Goal: Task Accomplishment & Management: Manage account settings

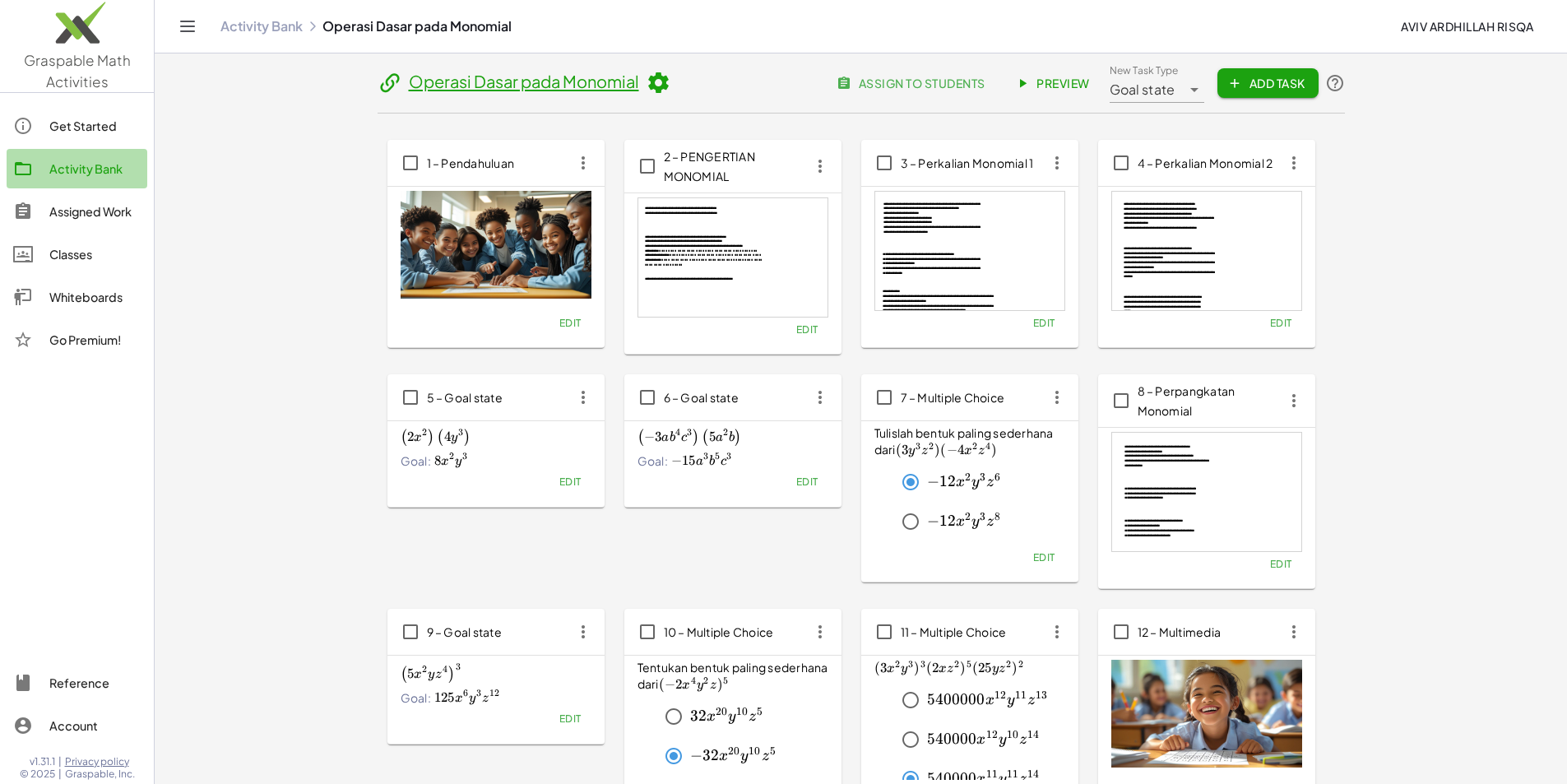
click at [93, 173] on div "Activity Bank" at bounding box center [95, 168] width 91 height 20
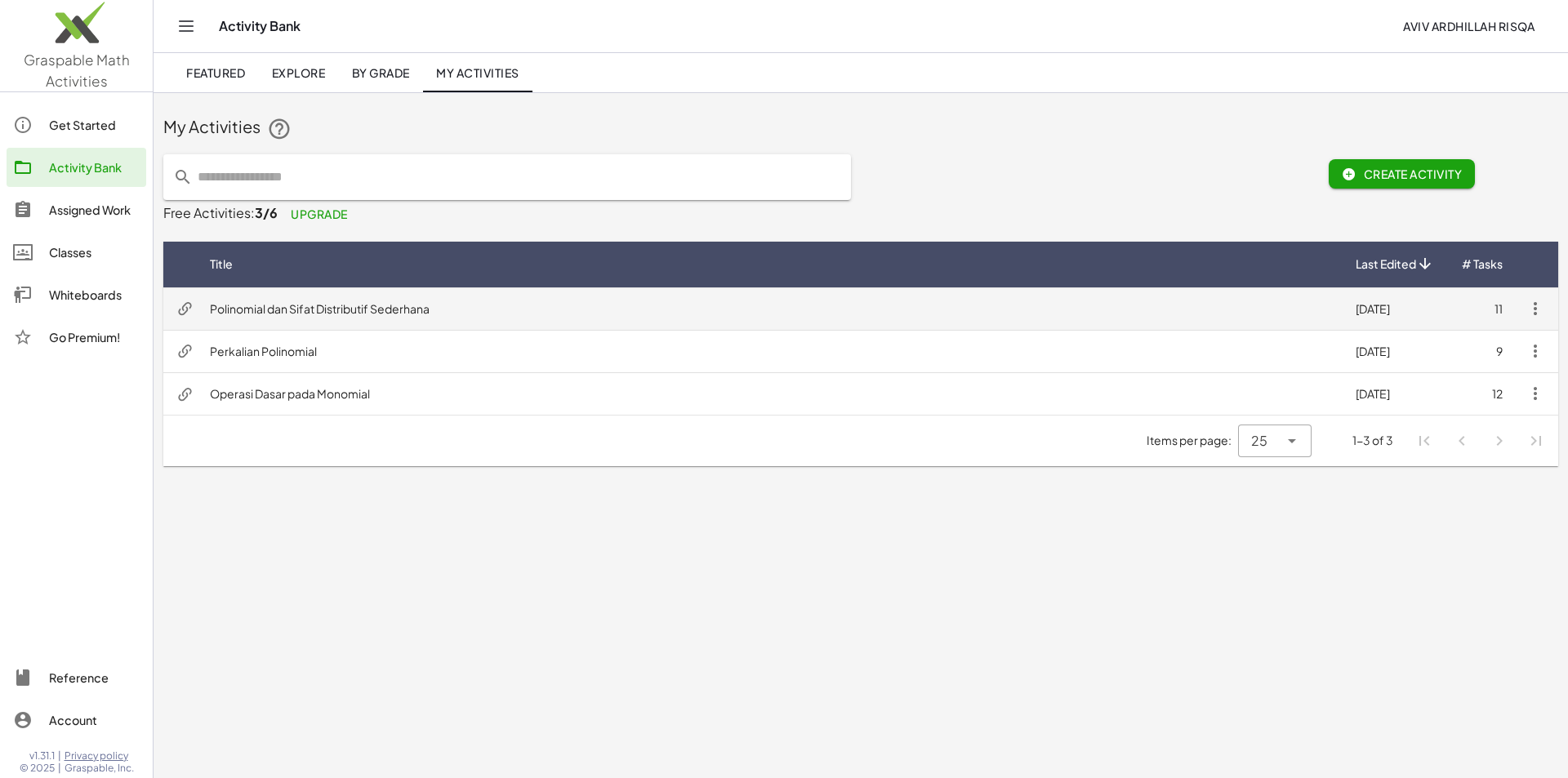
click at [299, 319] on td "Polinomial dan Sifat Distributif Sederhana" at bounding box center [769, 308] width 1146 height 42
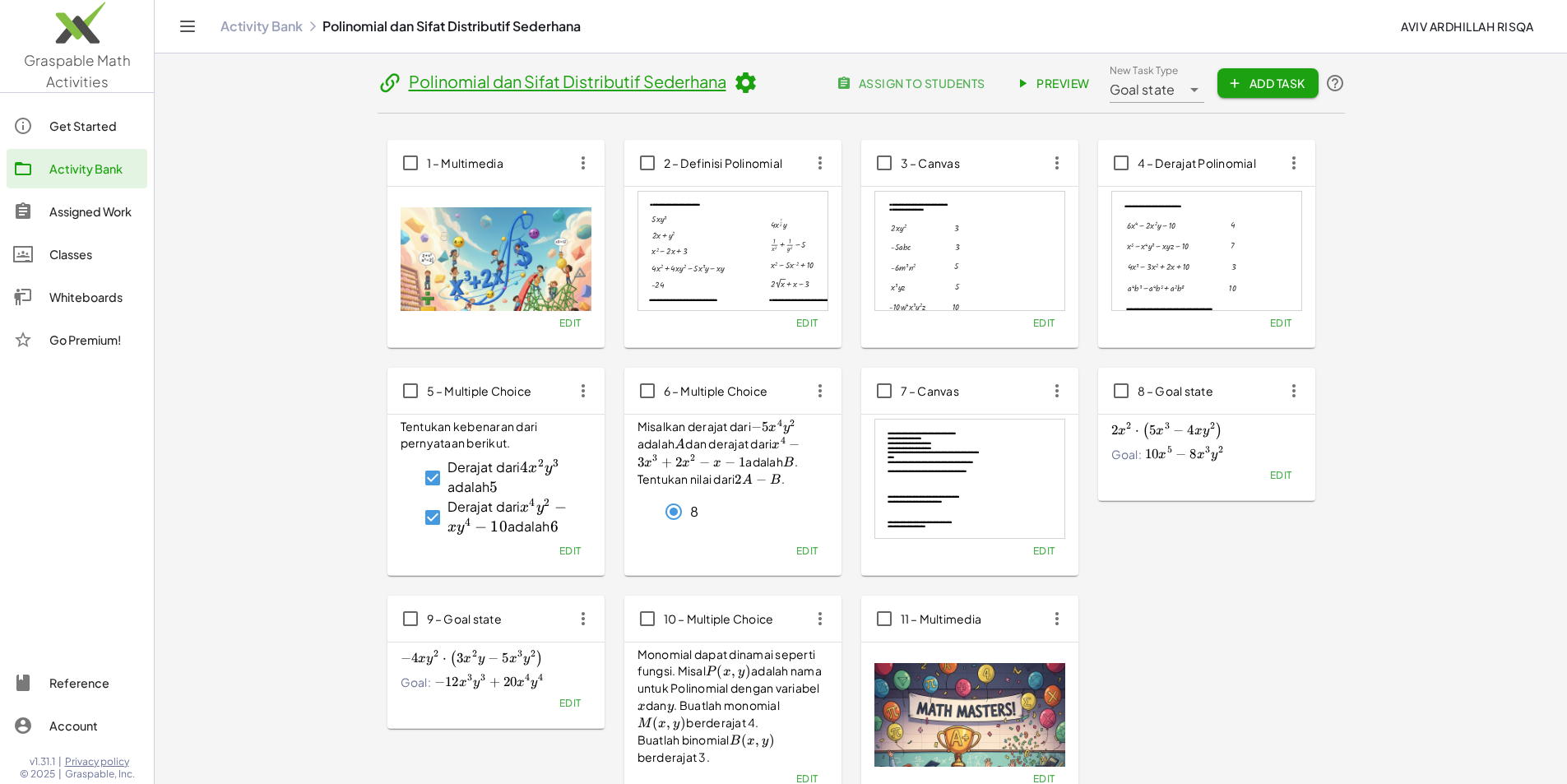
click at [984, 80] on span "assign to students" at bounding box center [912, 83] width 144 height 15
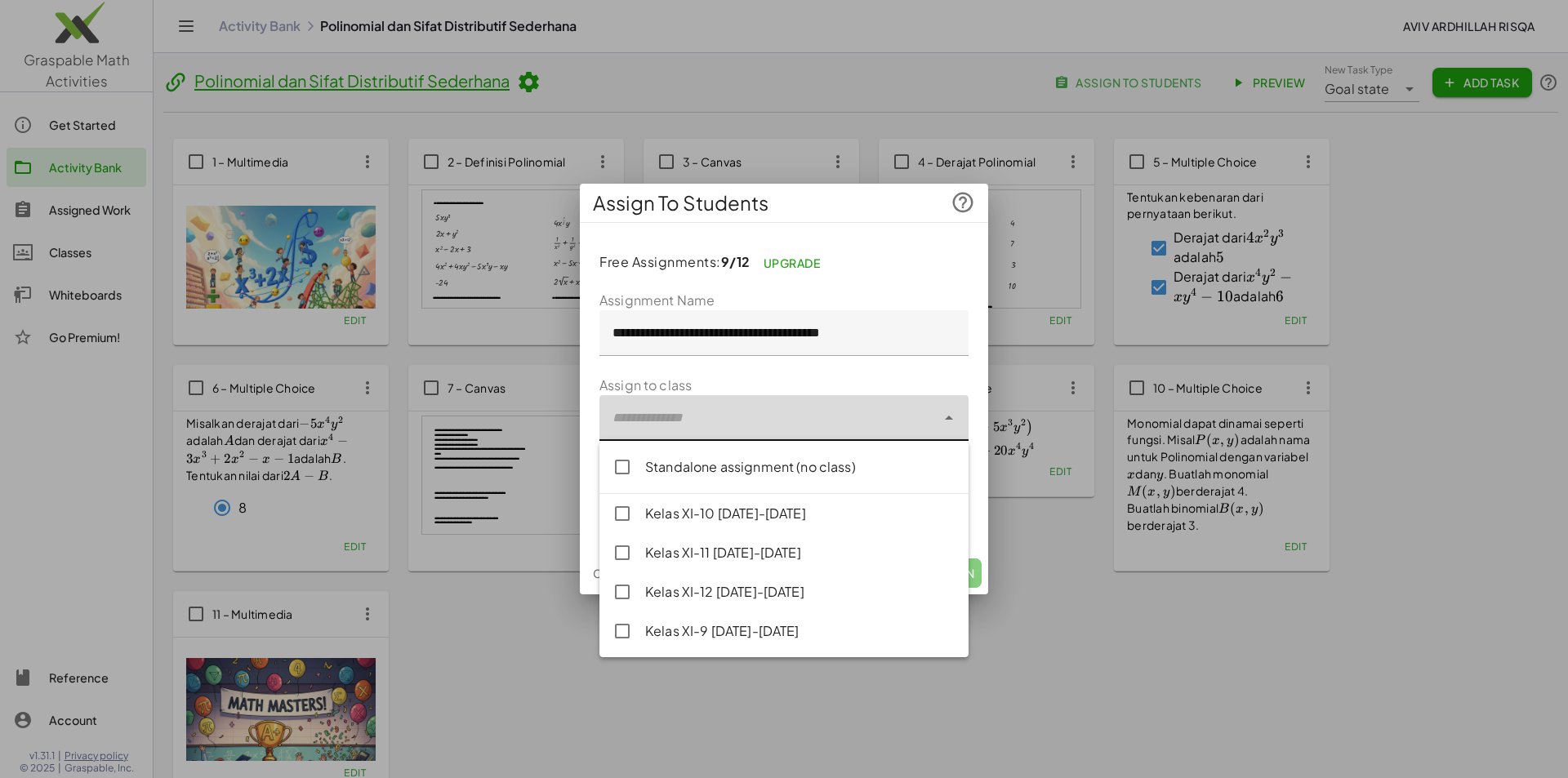
click at [817, 429] on div at bounding box center [767, 418] width 337 height 46
click at [737, 631] on div "Kelas XI-9 [DATE]-[DATE]" at bounding box center [801, 631] width 310 height 19
type input "**********"
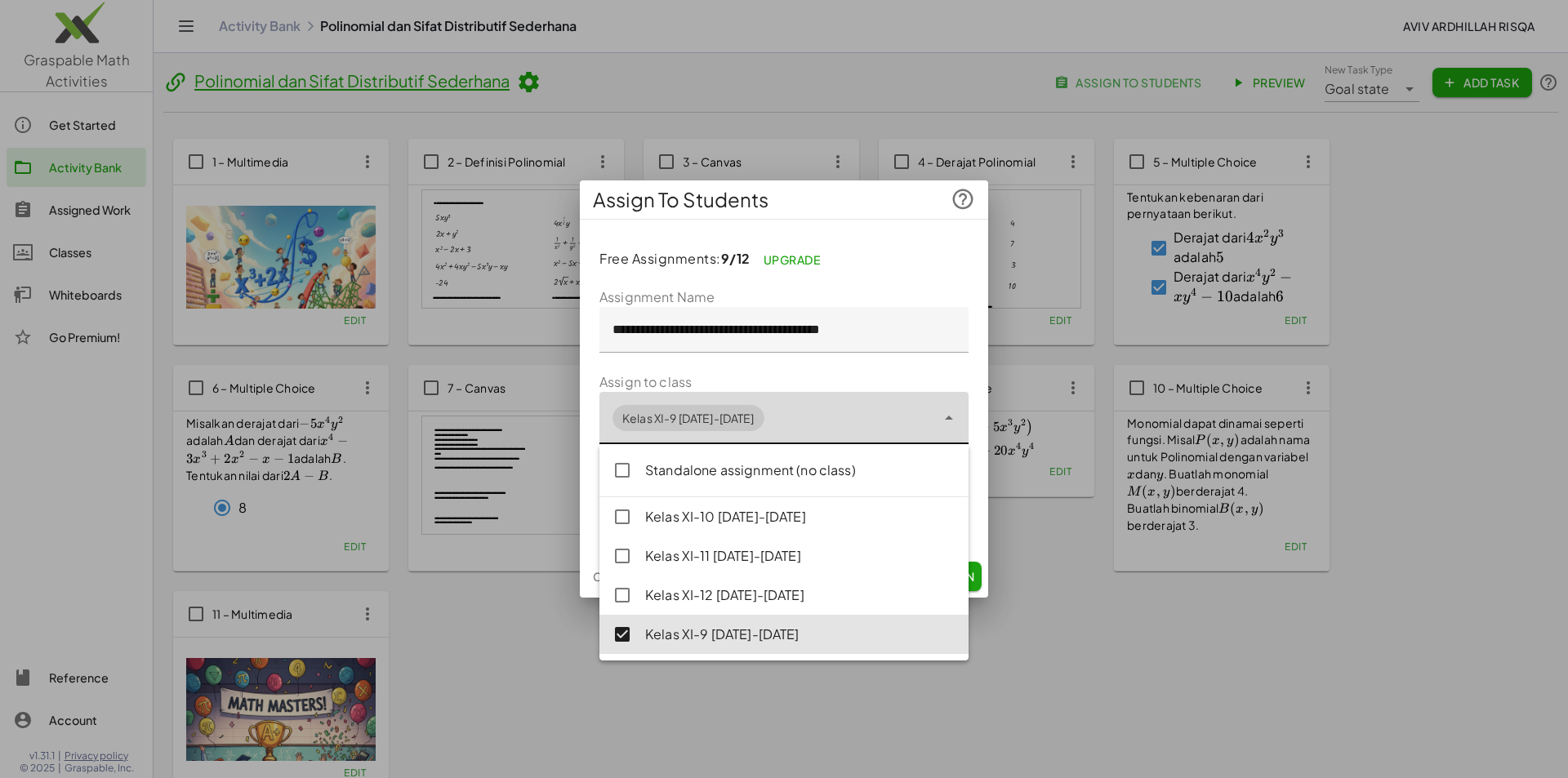
click at [860, 364] on form "**********" at bounding box center [784, 411] width 369 height 248
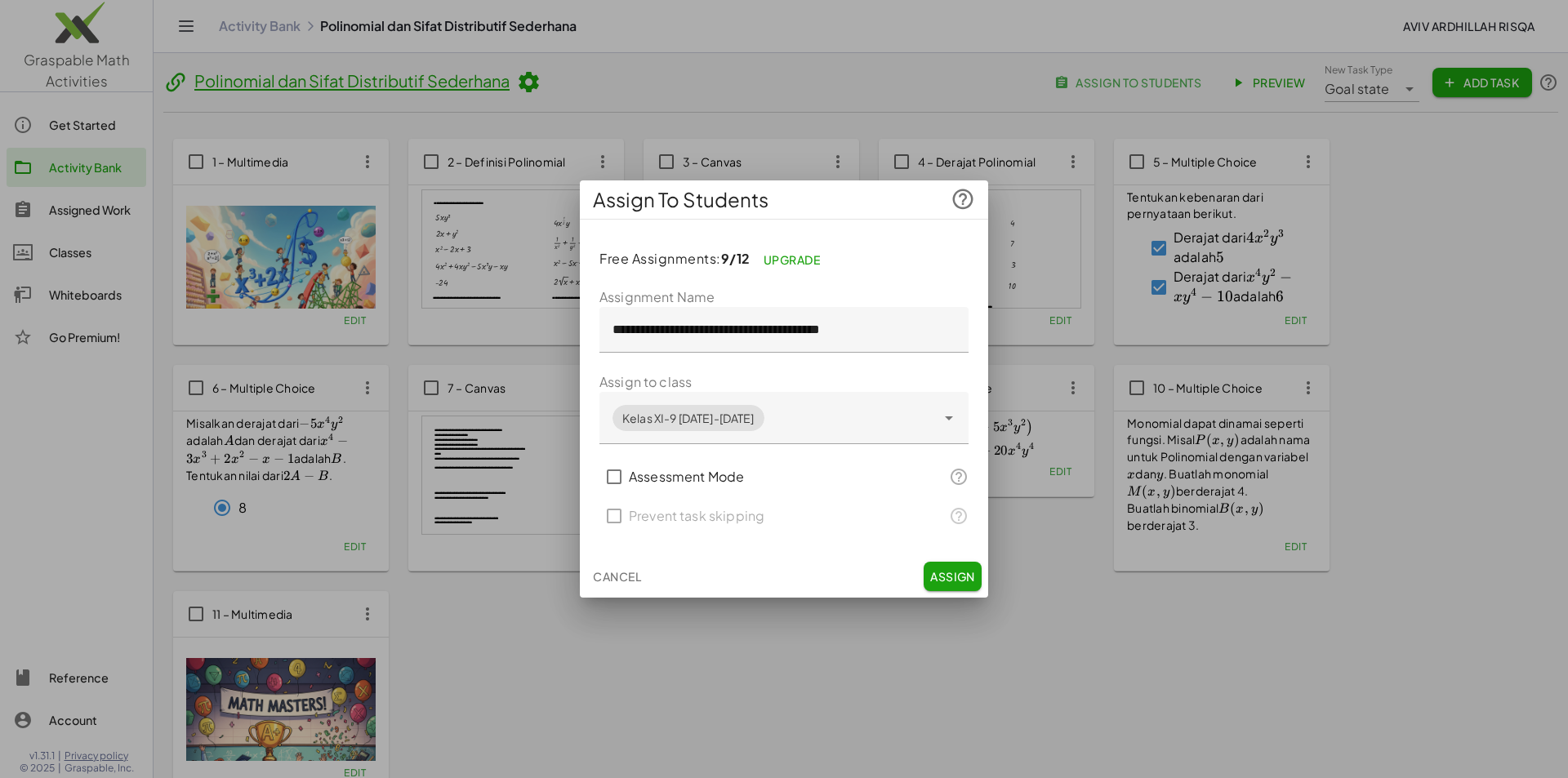
click at [711, 481] on label "Assessment Mode" at bounding box center [686, 476] width 115 height 39
click at [711, 478] on label "Assessment Mode" at bounding box center [686, 476] width 115 height 39
click at [678, 511] on label "Prevent task skipping" at bounding box center [696, 515] width 136 height 39
click at [957, 578] on span "Assign" at bounding box center [952, 575] width 45 height 14
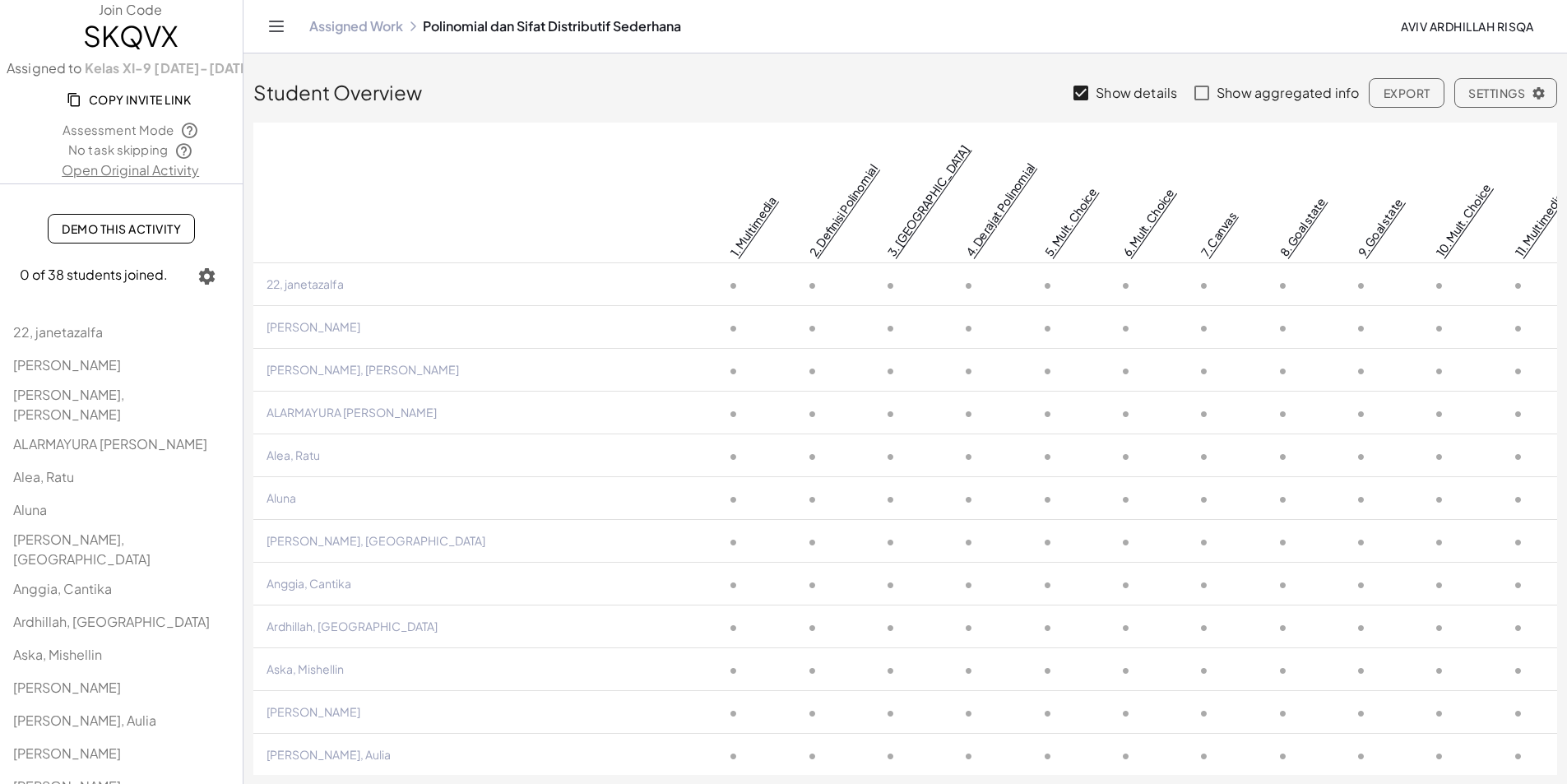
scroll to position [329, 0]
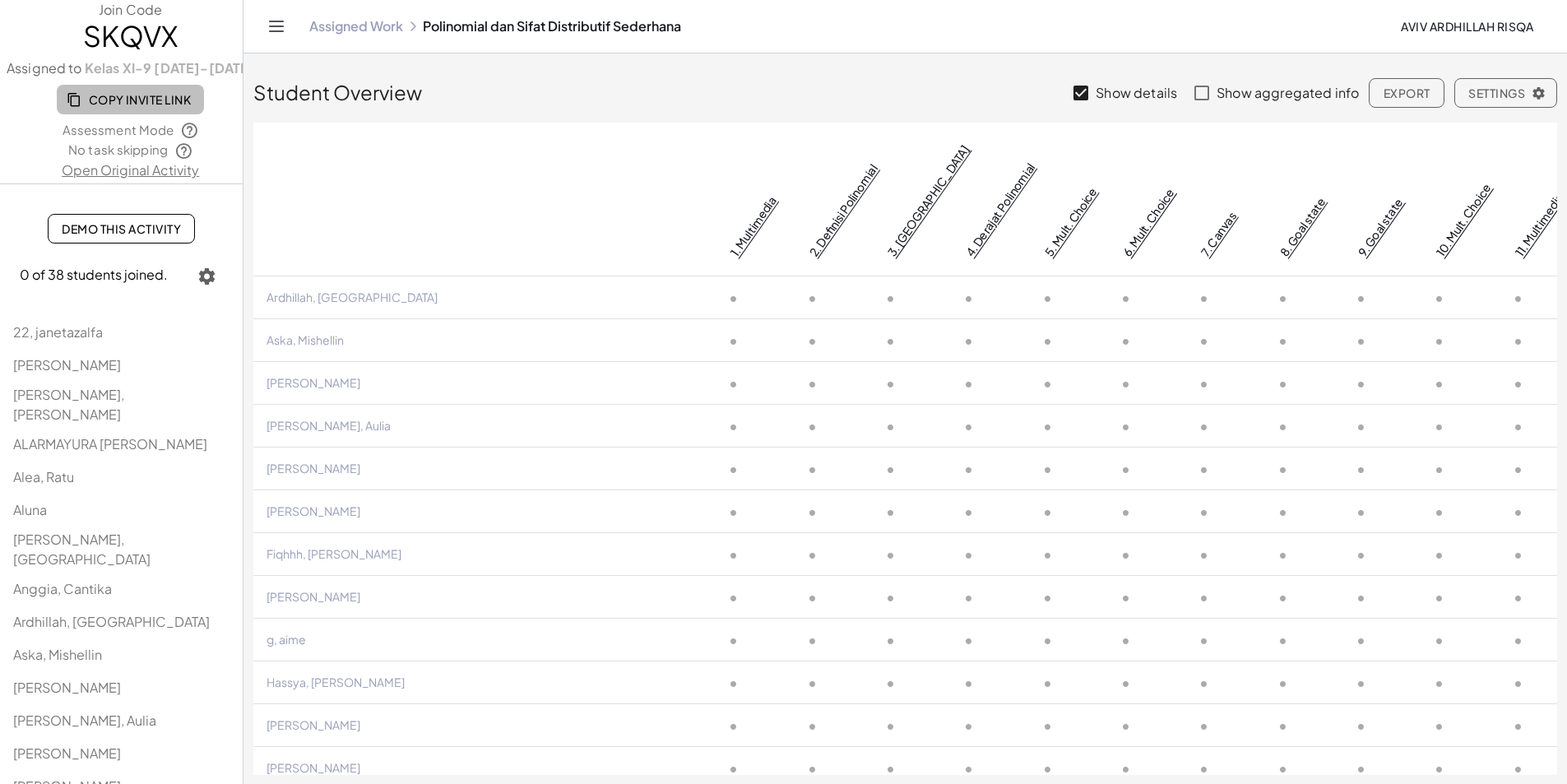
click at [96, 97] on span "Copy Invite Link" at bounding box center [131, 99] width 121 height 15
click at [82, 96] on span "Copy Invite Link" at bounding box center [131, 99] width 121 height 15
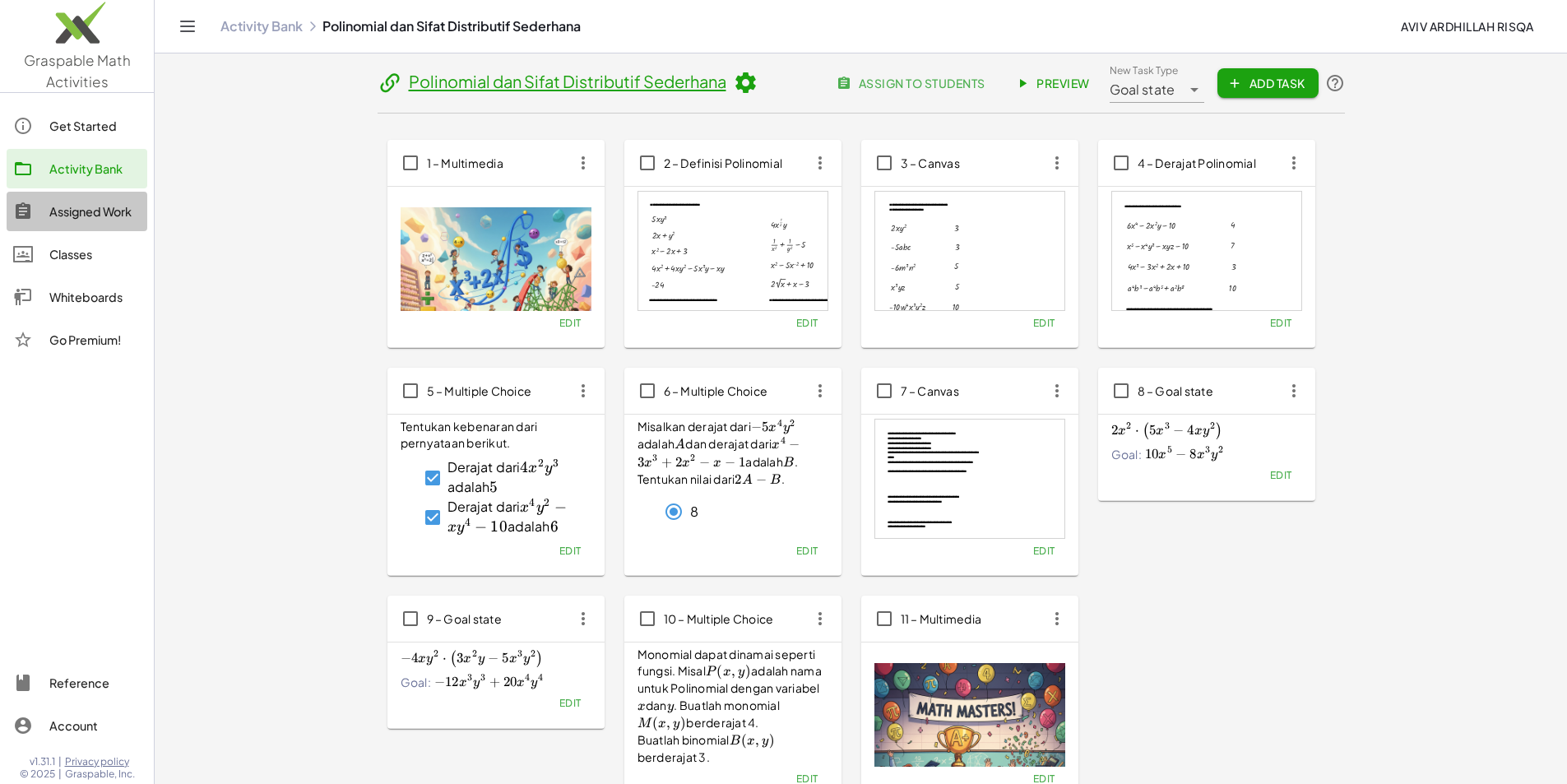
click at [93, 208] on div "Assigned Work" at bounding box center [95, 211] width 91 height 20
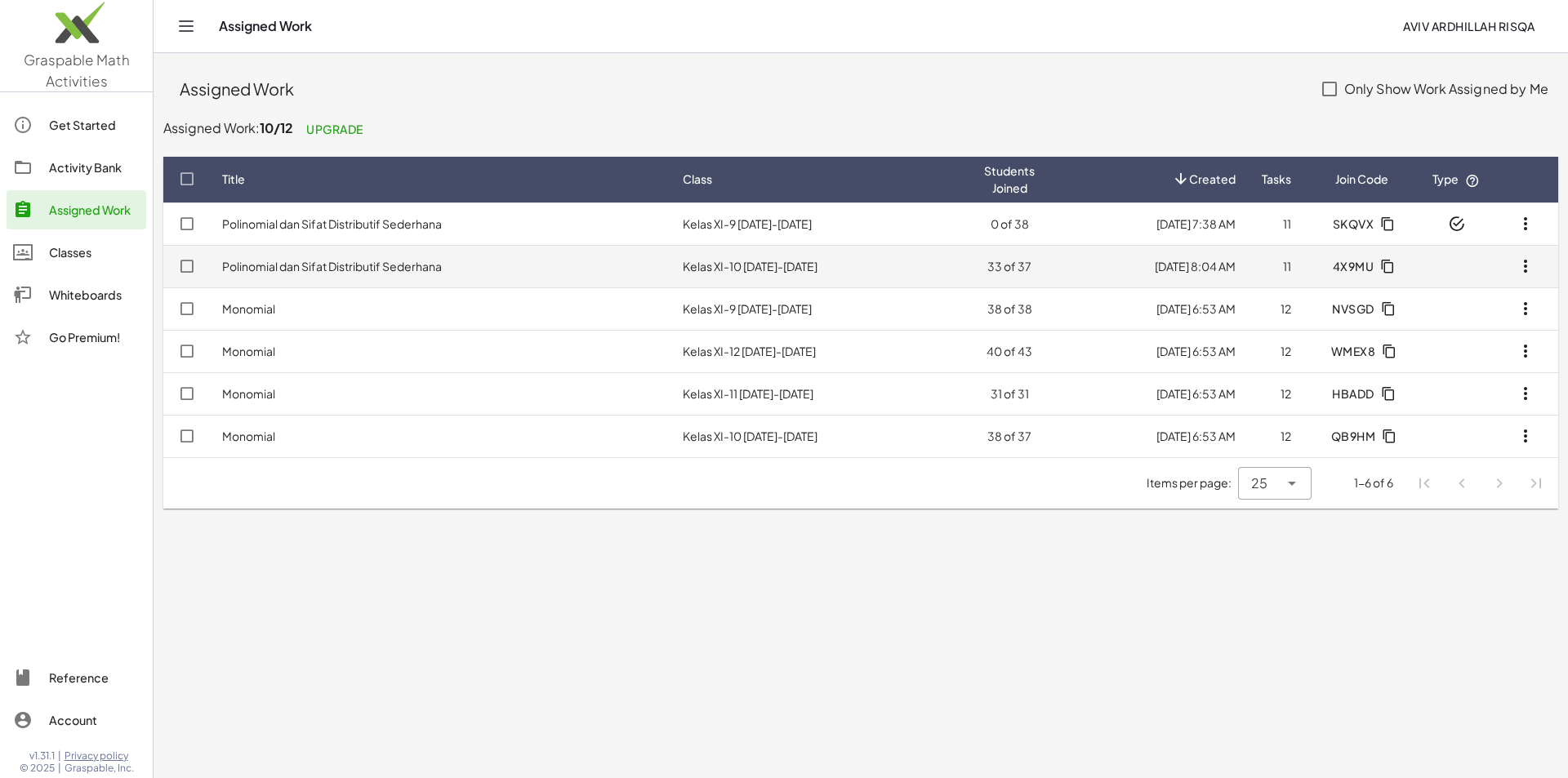
click at [301, 273] on link "Polinomial dan Sifat Distributif Sederhana" at bounding box center [332, 265] width 220 height 14
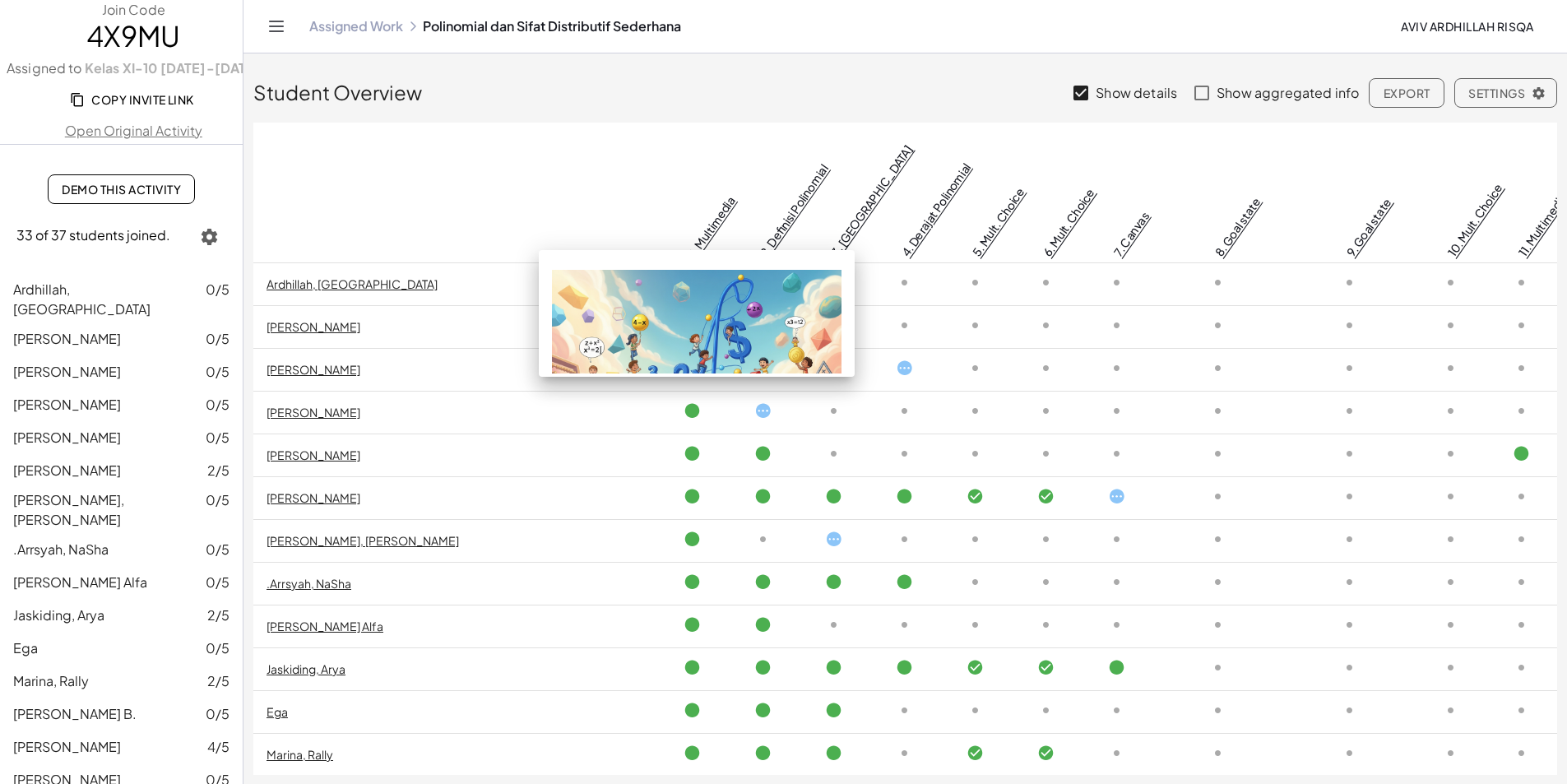
click at [693, 208] on link "1. Multimedia" at bounding box center [712, 225] width 52 height 66
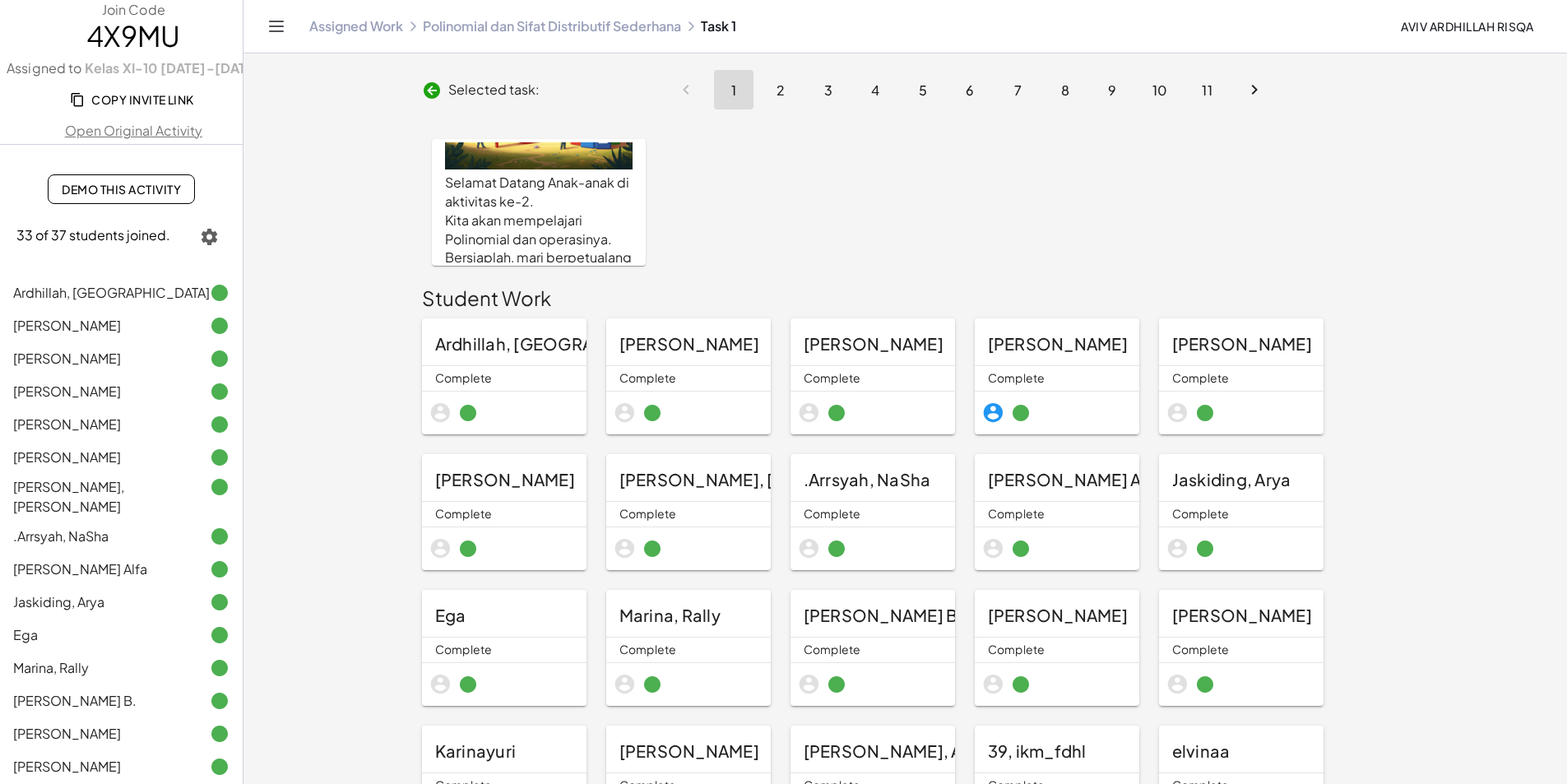
scroll to position [190, 0]
click at [773, 89] on button "2" at bounding box center [781, 90] width 39 height 39
click at [786, 91] on button "2" at bounding box center [781, 90] width 39 height 39
click at [605, 184] on div "Selamat Datang Anak-anak di aktivitas ke-2. Kita akan mempelajari Polinomial da…" at bounding box center [664, 202] width 484 height 146
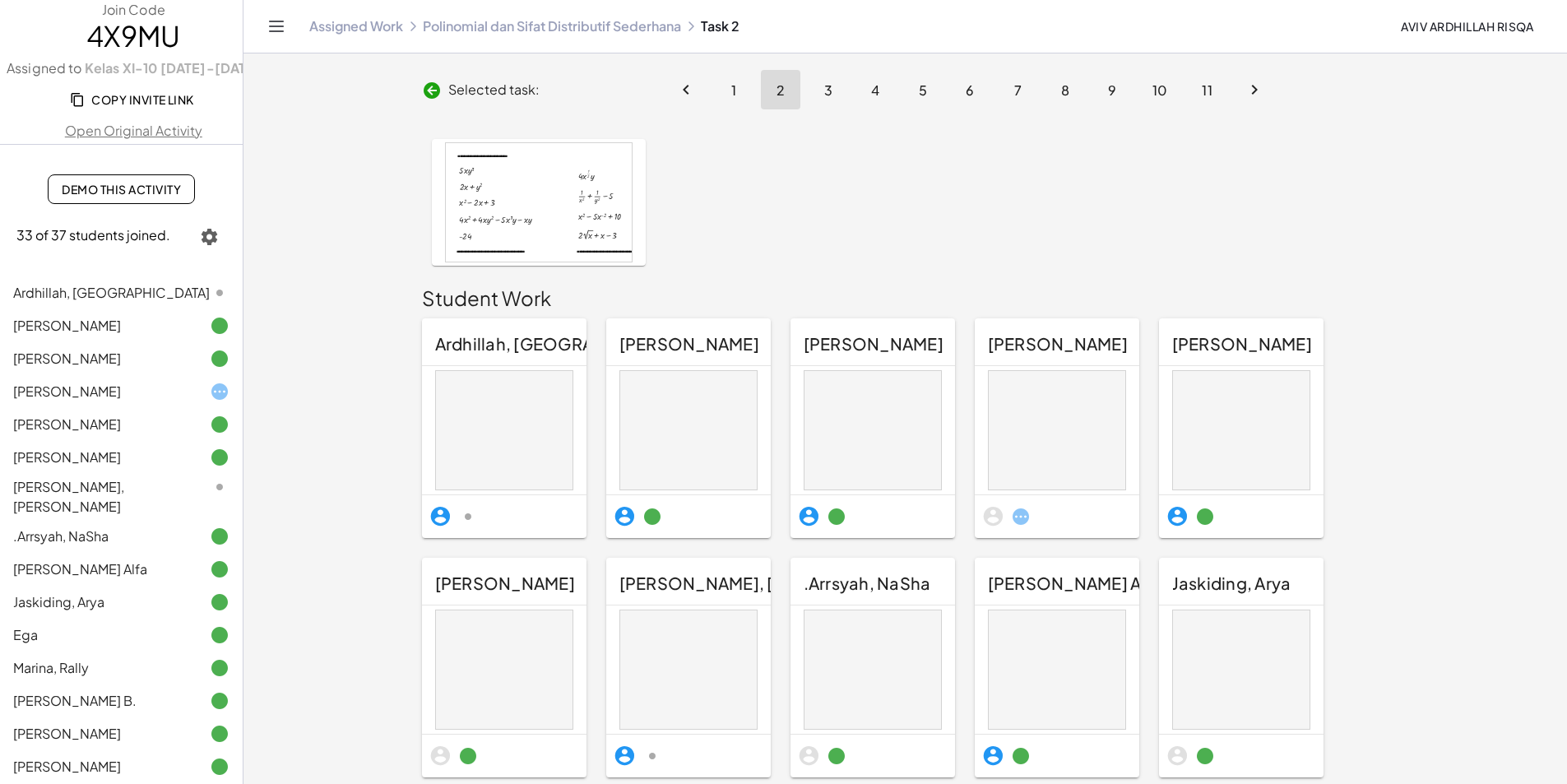
scroll to position [247, 0]
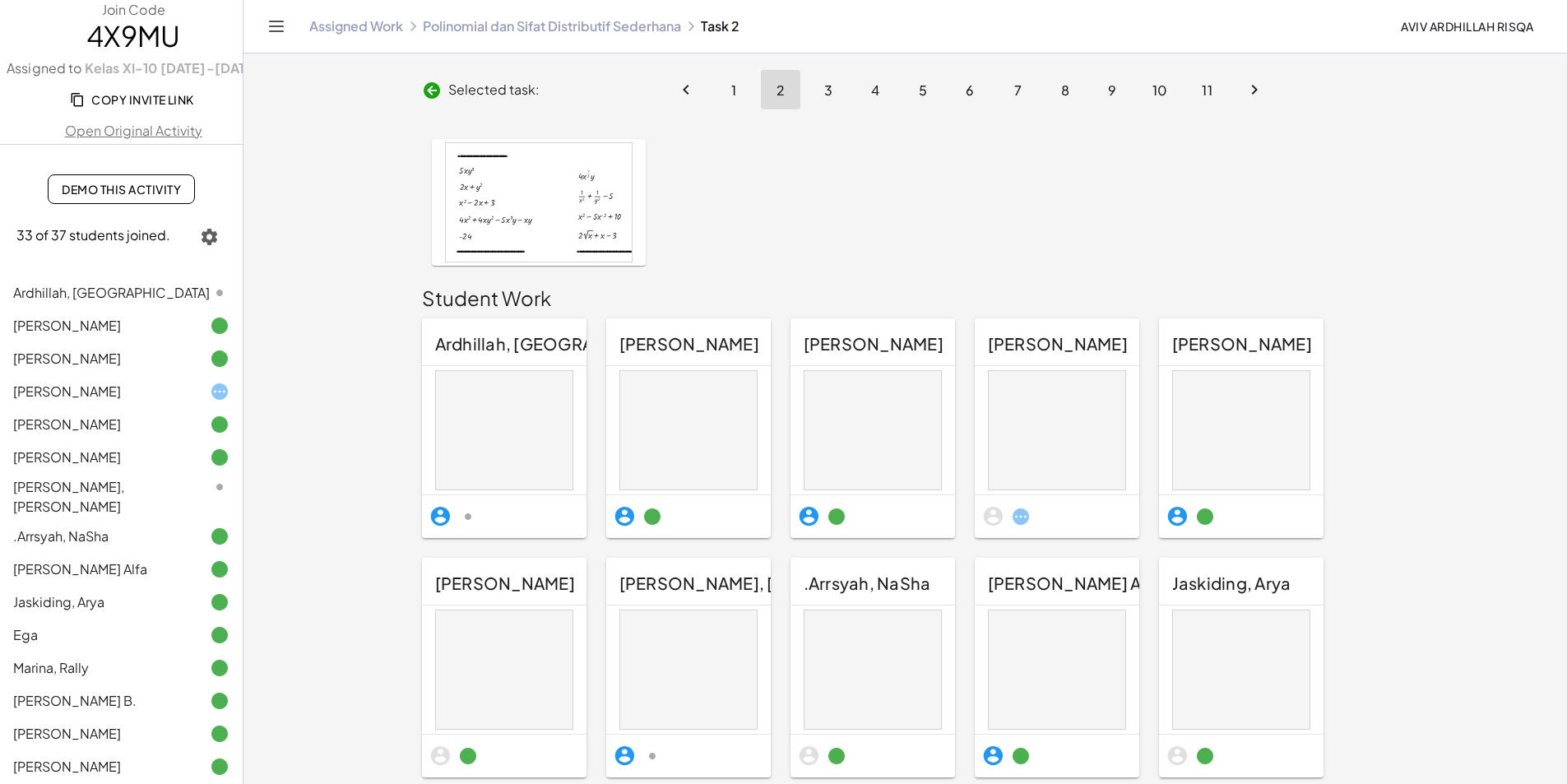
click at [446, 196] on div at bounding box center [539, 202] width 186 height 119
click at [819, 85] on button "3" at bounding box center [828, 90] width 39 height 39
